Goal: Book appointment/travel/reservation

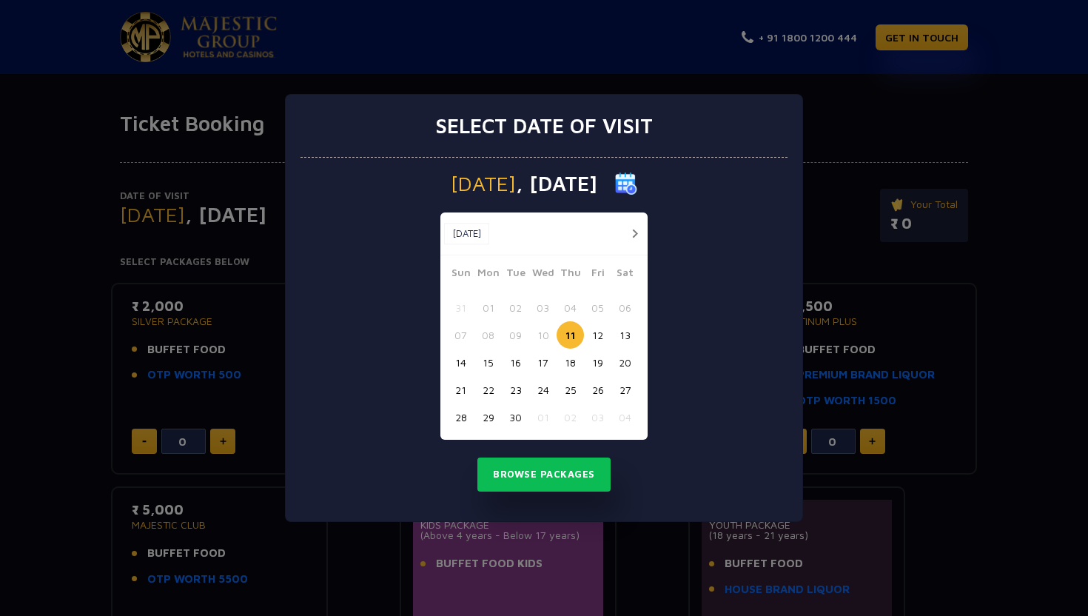
click at [623, 362] on button "20" at bounding box center [624, 362] width 27 height 27
click at [551, 467] on button "Browse Packages" at bounding box center [543, 474] width 133 height 34
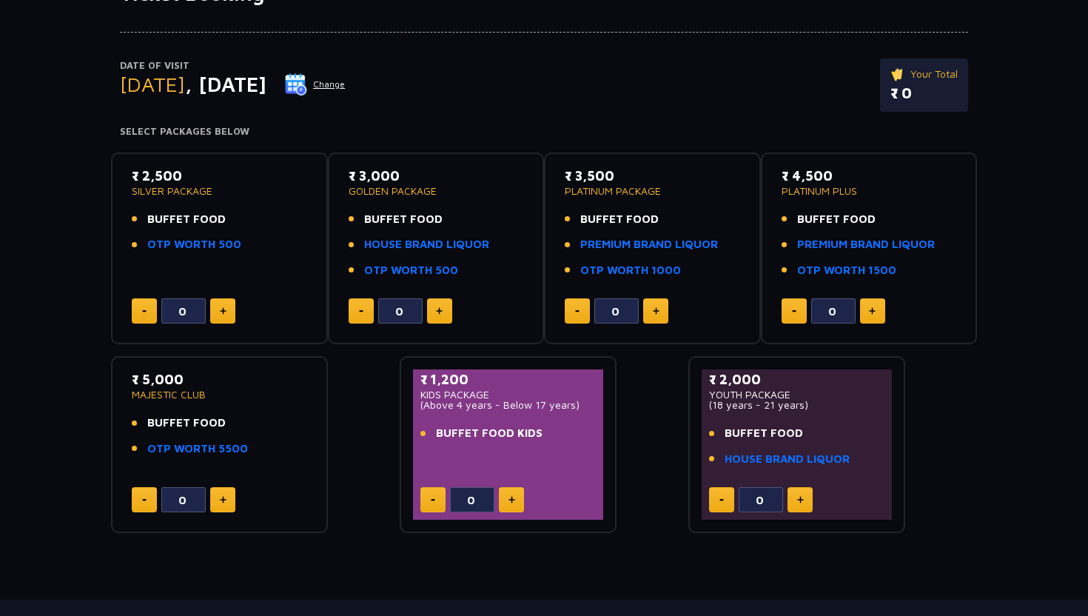
scroll to position [133, 0]
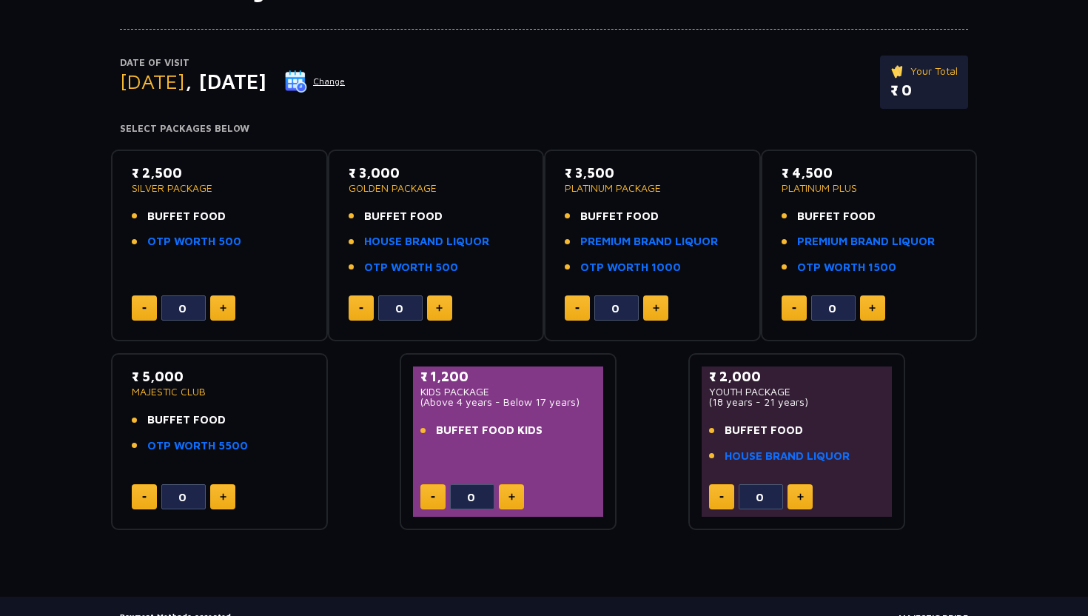
click at [649, 307] on button at bounding box center [655, 307] width 25 height 25
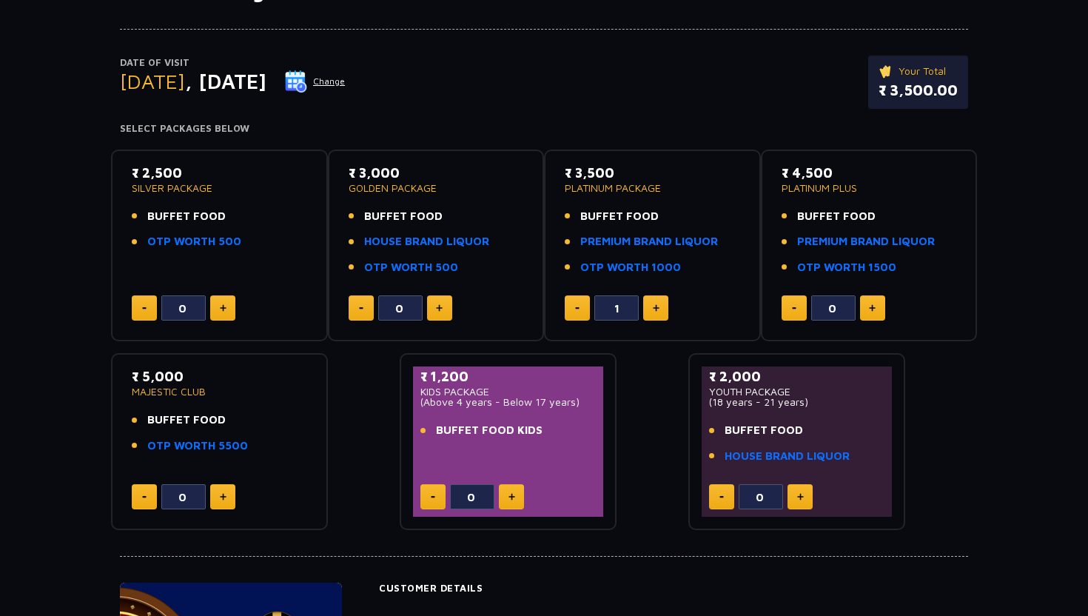
click at [649, 307] on button at bounding box center [655, 307] width 25 height 25
type input "4"
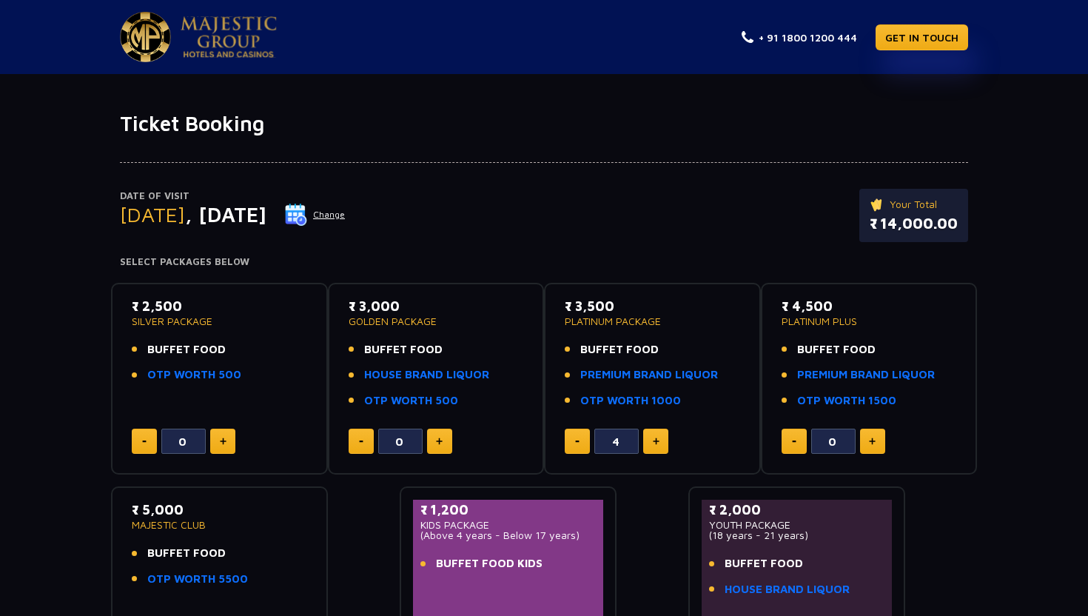
scroll to position [24, 0]
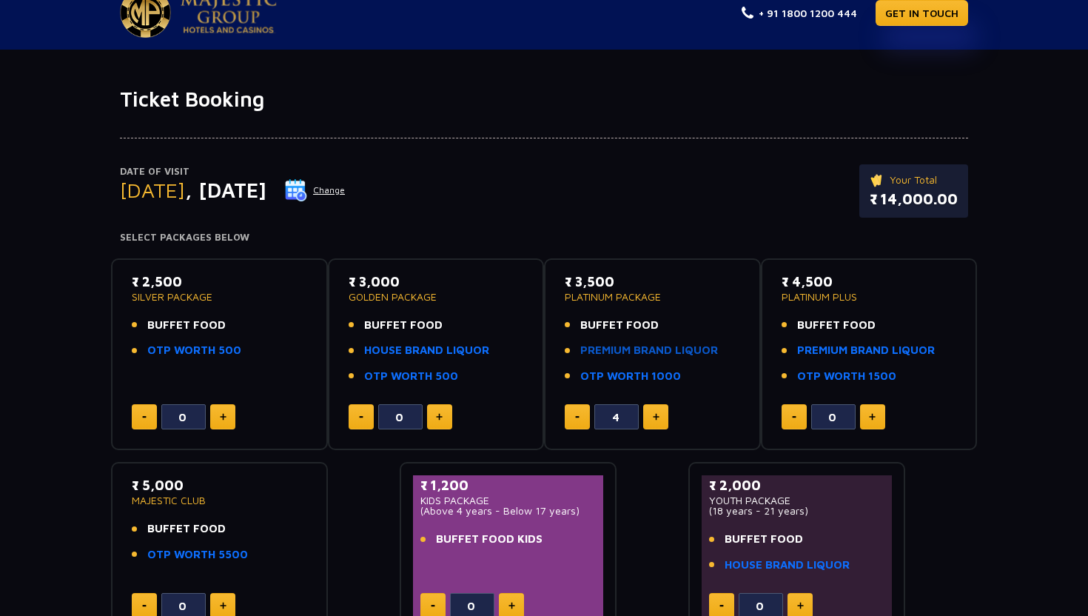
click at [625, 353] on link "PREMIUM BRAND LIQUOR" at bounding box center [649, 350] width 138 height 17
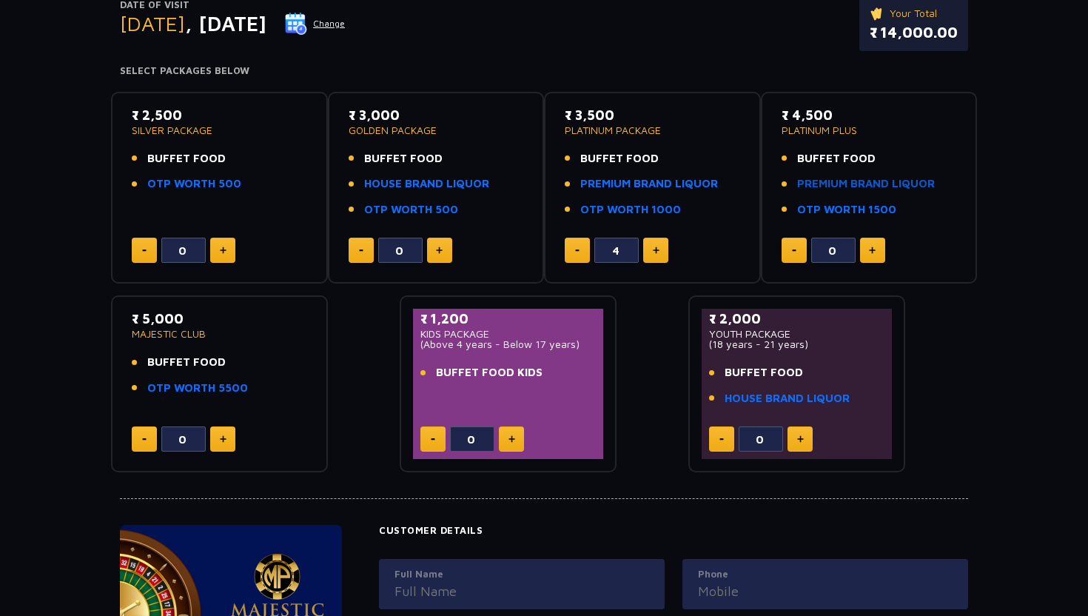
scroll to position [204, 0]
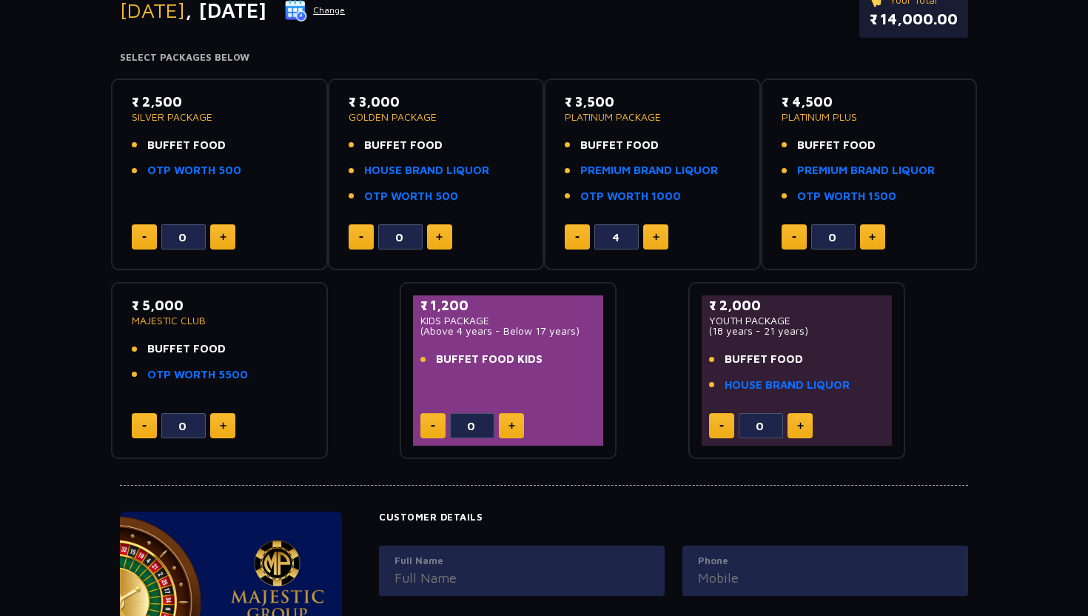
click at [959, 388] on div "₹ 2,500 SILVER PACKAGE BUFFET FOOD OTP WORTH 500 0 ₹ 3,000 GOLDEN PACKAGE BUFFE…" at bounding box center [544, 263] width 866 height 393
